Goal: Task Accomplishment & Management: Manage account settings

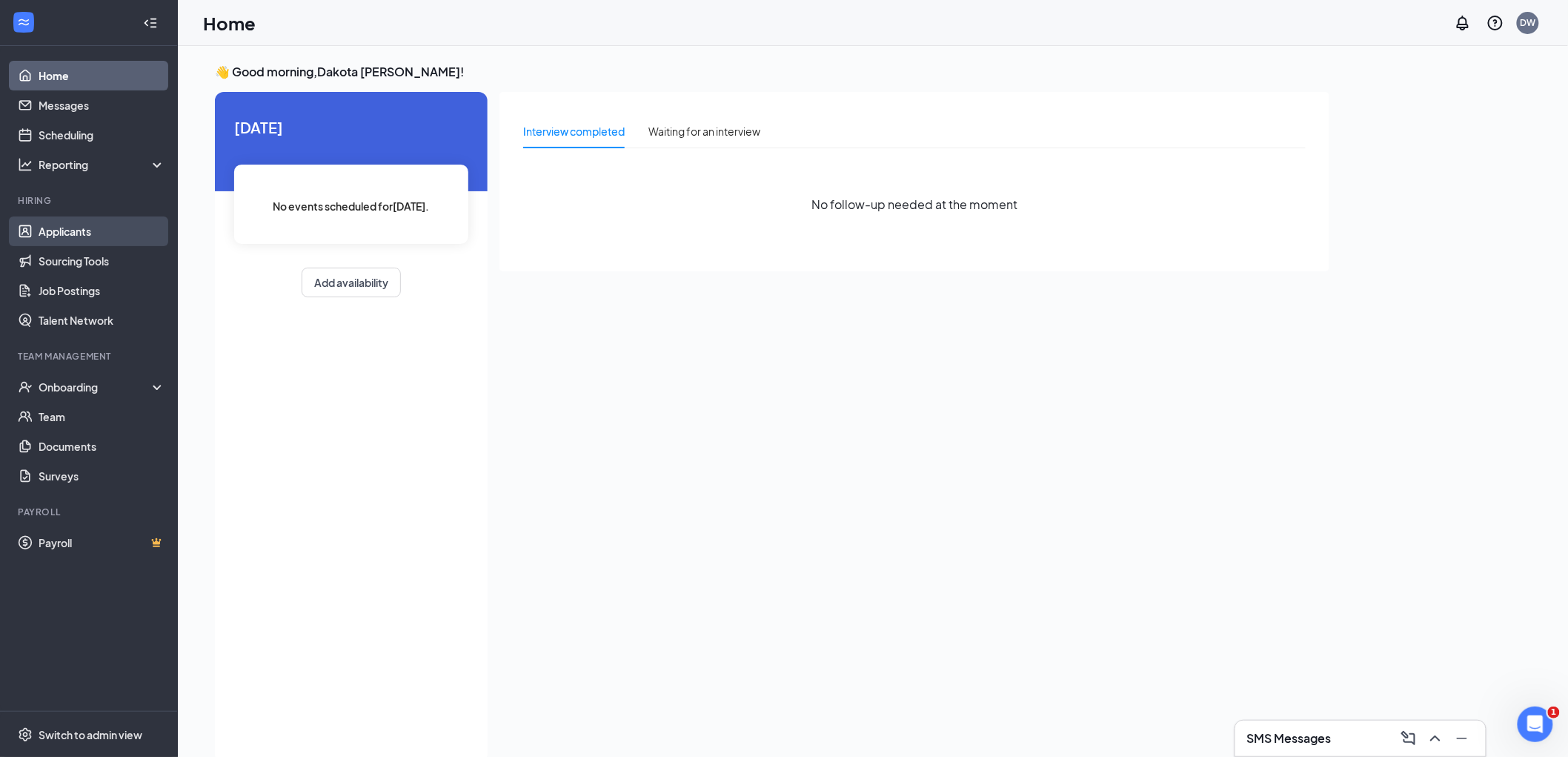
click at [54, 231] on link "Applicants" at bounding box center [101, 230] width 127 height 30
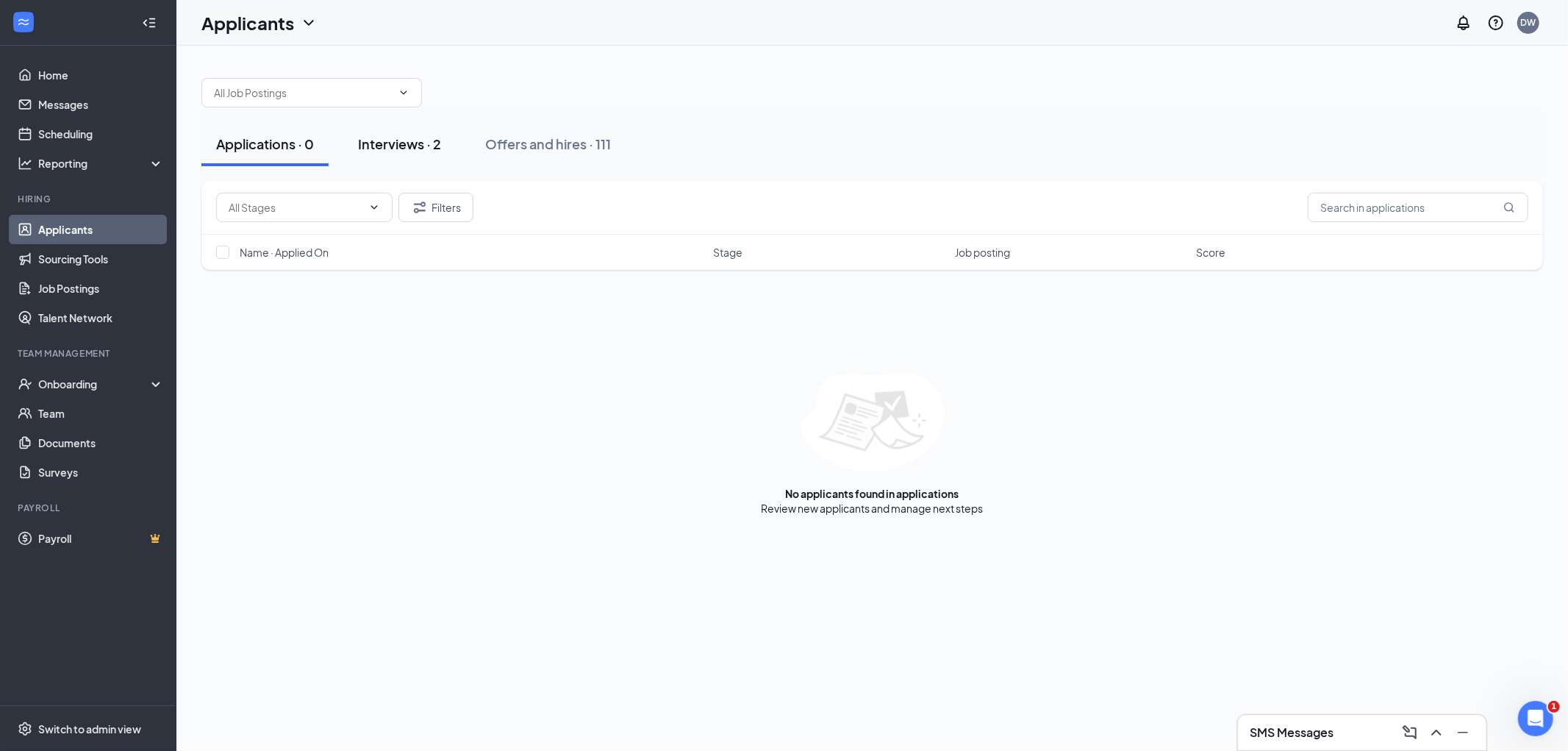
click at [432, 142] on div "Interviews · 2" at bounding box center [400, 143] width 83 height 18
